Goal: Find specific page/section

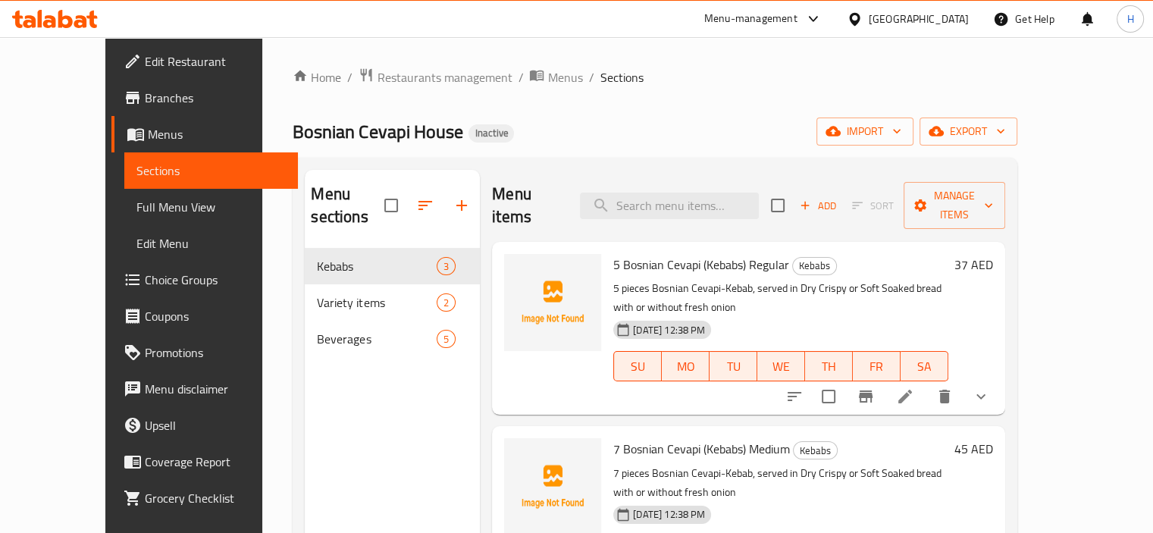
click at [61, 4] on div at bounding box center [55, 19] width 110 height 30
click at [61, 20] on icon at bounding box center [65, 19] width 14 height 18
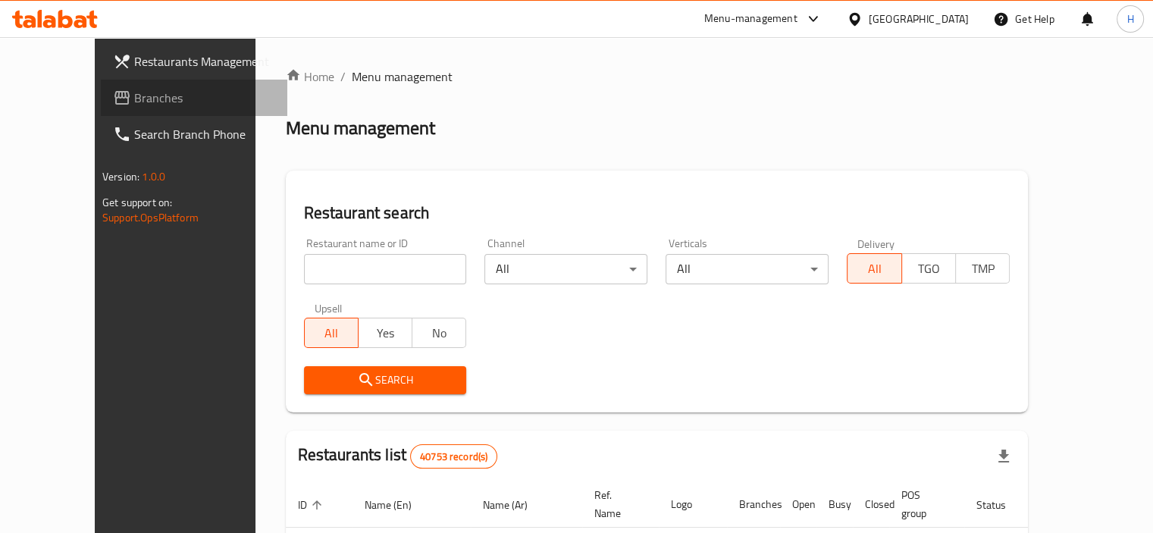
click at [134, 95] on span "Branches" at bounding box center [204, 98] width 141 height 18
